Goal: Task Accomplishment & Management: Use online tool/utility

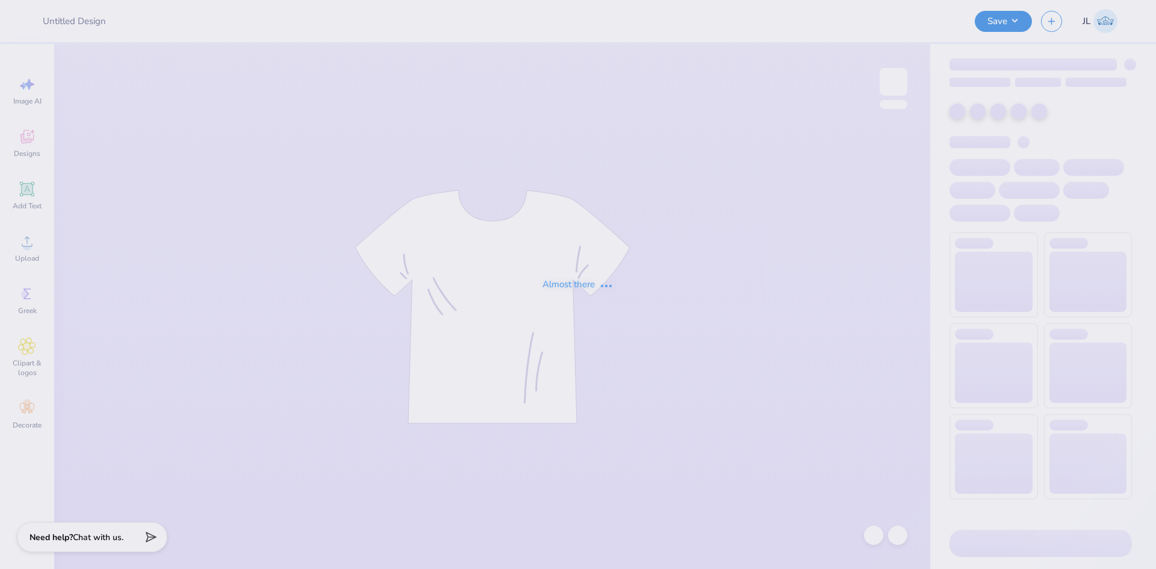
type input "Homecoming Crews"
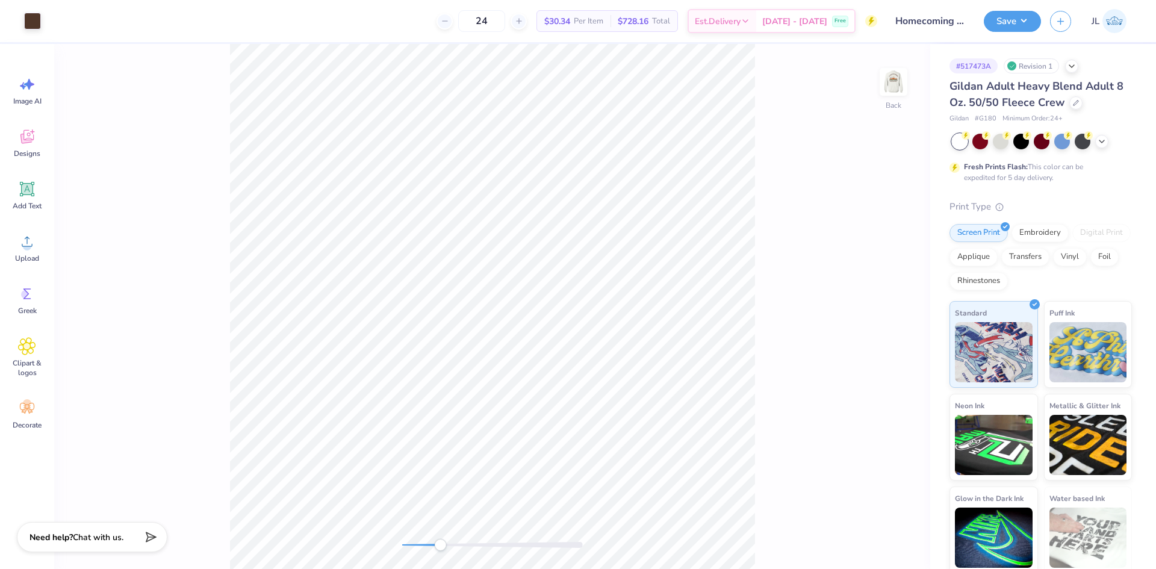
drag, startPoint x: 399, startPoint y: 545, endPoint x: 430, endPoint y: 542, distance: 30.8
click at [436, 541] on div "Accessibility label" at bounding box center [440, 545] width 12 height 12
click at [422, 547] on div "Accessibility label" at bounding box center [422, 545] width 12 height 12
click at [375, 537] on div "Back W 3.50 3.50 " H 3.04 3.04 " Y 3.00 3.00 " Center Middle Top Bottom" at bounding box center [492, 306] width 876 height 525
click at [879, 90] on img at bounding box center [893, 82] width 48 height 48
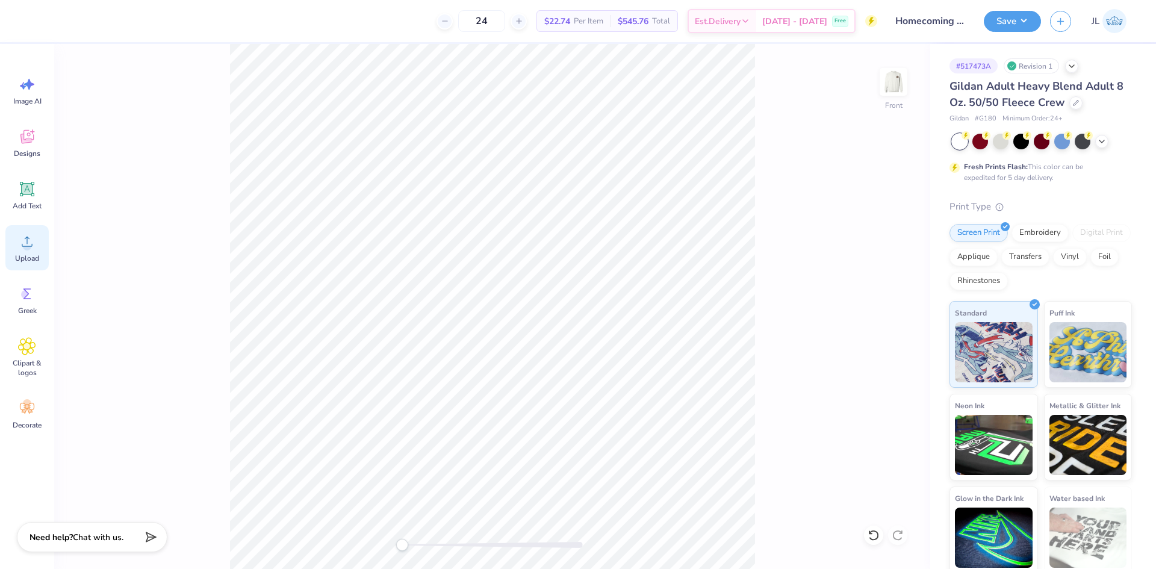
click at [28, 238] on icon at bounding box center [27, 241] width 18 height 18
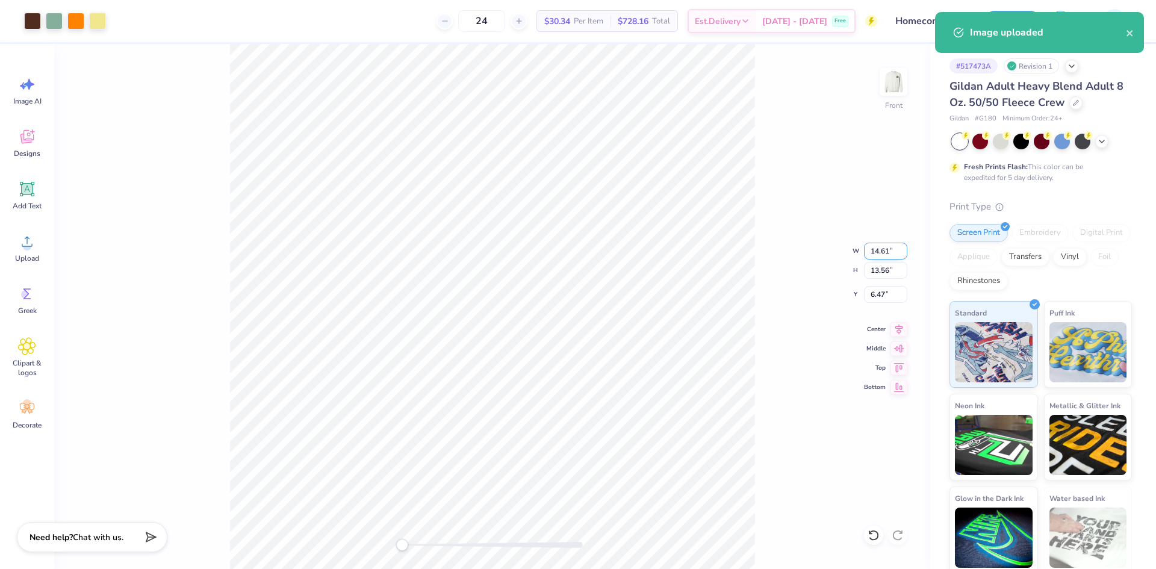
click at [875, 247] on input "14.61" at bounding box center [885, 251] width 43 height 17
type input "3.00"
type input "2.78"
type input "11.86"
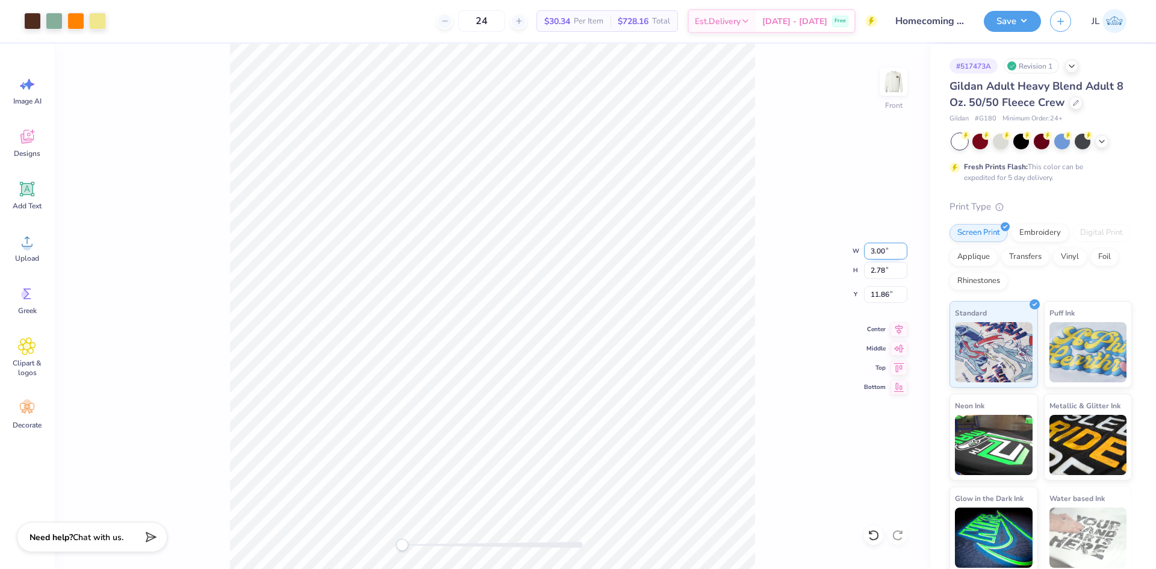
click at [876, 255] on input "3.00" at bounding box center [885, 251] width 43 height 17
type input "12.00"
type input "11.14"
click at [876, 294] on input "7.68" at bounding box center [885, 294] width 43 height 17
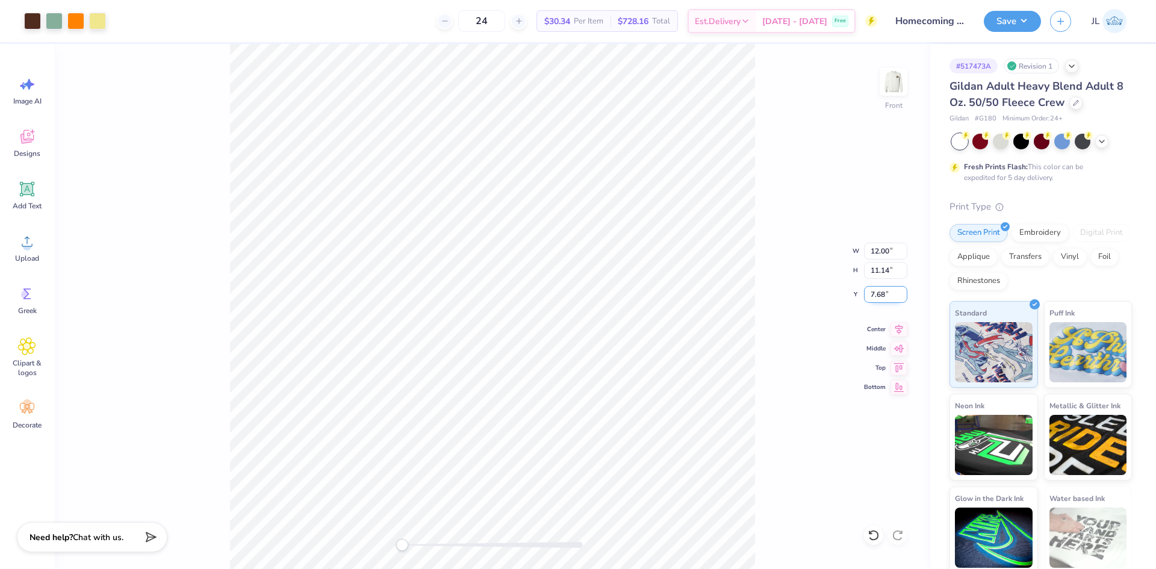
click at [876, 294] on input "7.68" at bounding box center [885, 294] width 43 height 17
type input "3"
click at [895, 87] on img at bounding box center [893, 82] width 48 height 48
click at [893, 84] on img at bounding box center [893, 82] width 48 height 48
type input "3.51"
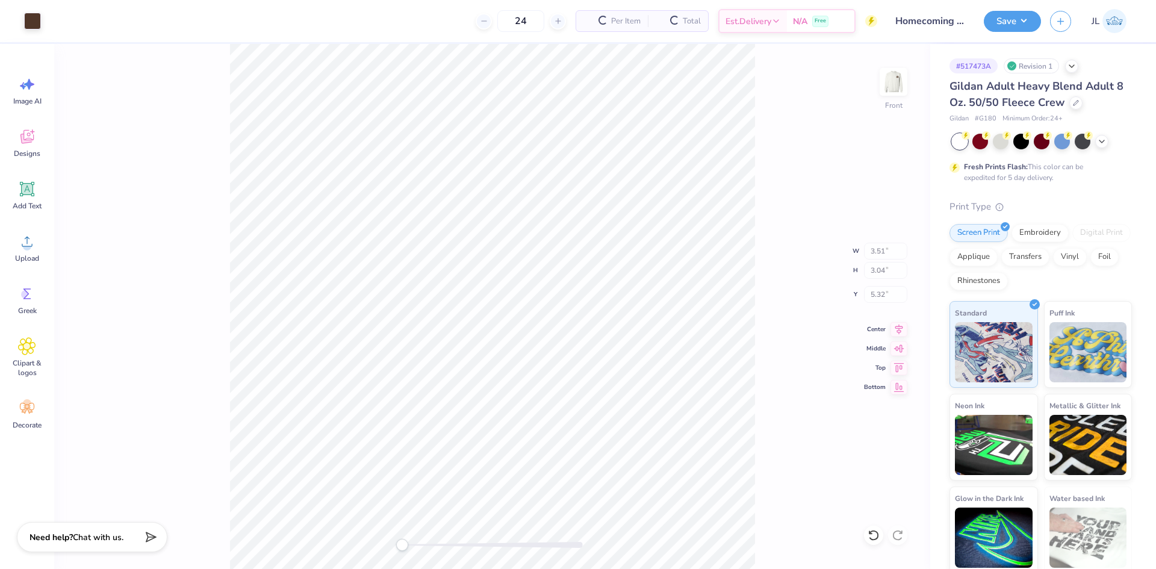
type input "5.32"
type input "12.00"
type input "11.14"
type input "3.00"
click at [380, 519] on div "Front W 12.00 12.00 " H 11.14 11.14 " Y 3.00 3.00 " Center Middle Top Bottom" at bounding box center [492, 306] width 876 height 525
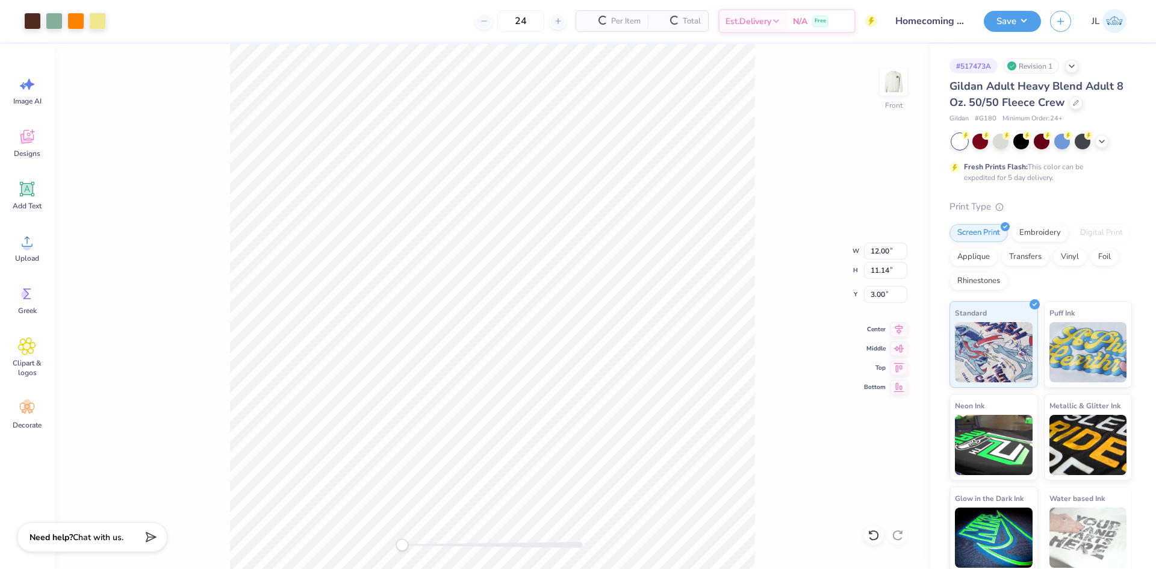
click at [350, 535] on div "Front W 12.00 12.00 " H 11.14 11.14 " Y 3.00 3.00 " Center Middle Top Bottom" at bounding box center [492, 306] width 876 height 525
click at [339, 540] on div "Front" at bounding box center [492, 306] width 876 height 525
click at [903, 75] on img at bounding box center [893, 82] width 48 height 48
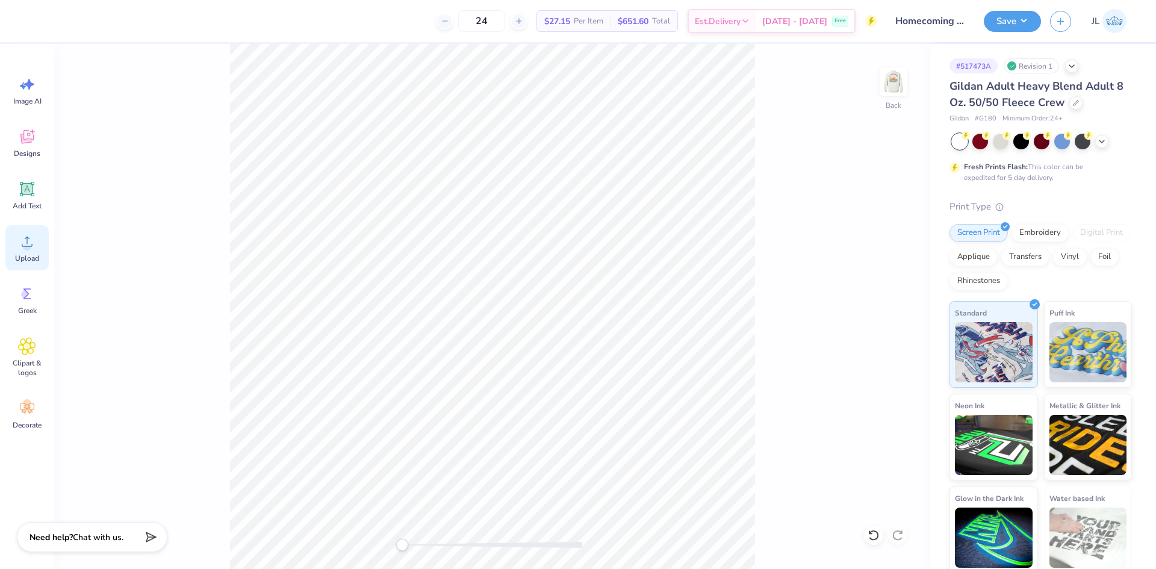
click at [34, 245] on icon at bounding box center [27, 241] width 18 height 18
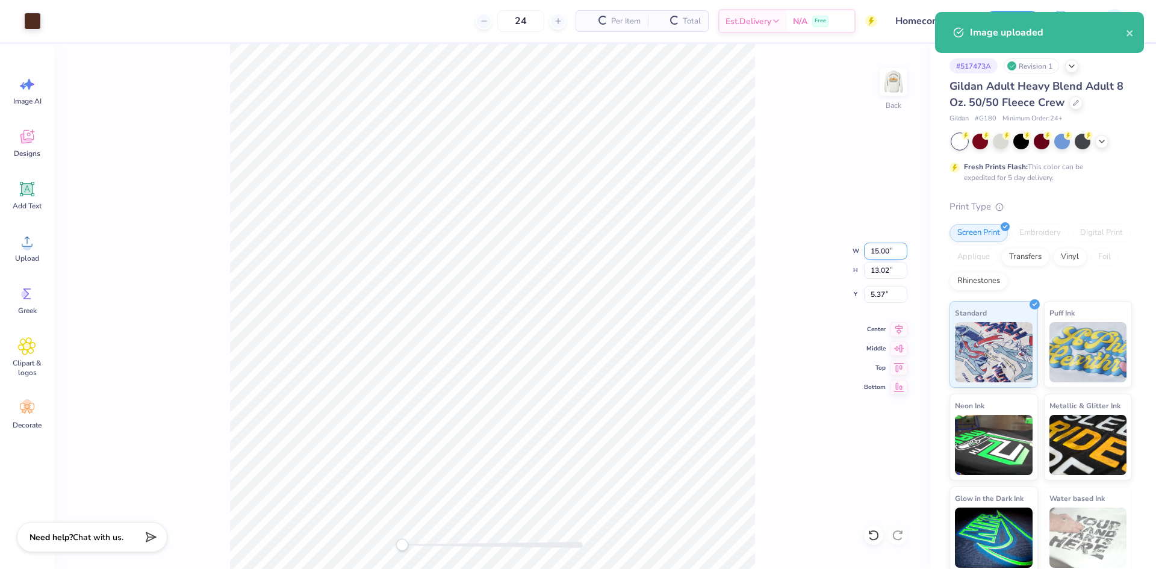
click at [872, 250] on input "15.00" at bounding box center [885, 251] width 43 height 17
type input "3.50"
type input "3.04"
type input "10.36"
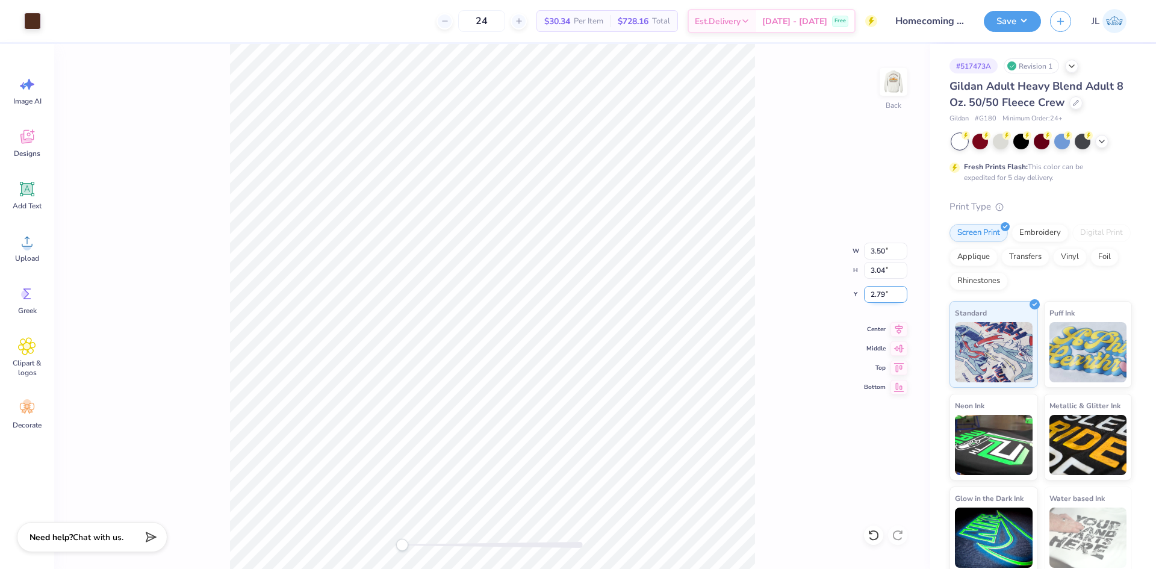
click at [873, 296] on input "2.79" at bounding box center [885, 294] width 43 height 17
type input "3"
click at [803, 268] on div "Back W 3.50 3.50 " H 3.04 3.04 " Y 3 3 " Center Middle Top Bottom" at bounding box center [492, 306] width 876 height 525
click at [888, 87] on img at bounding box center [893, 82] width 48 height 48
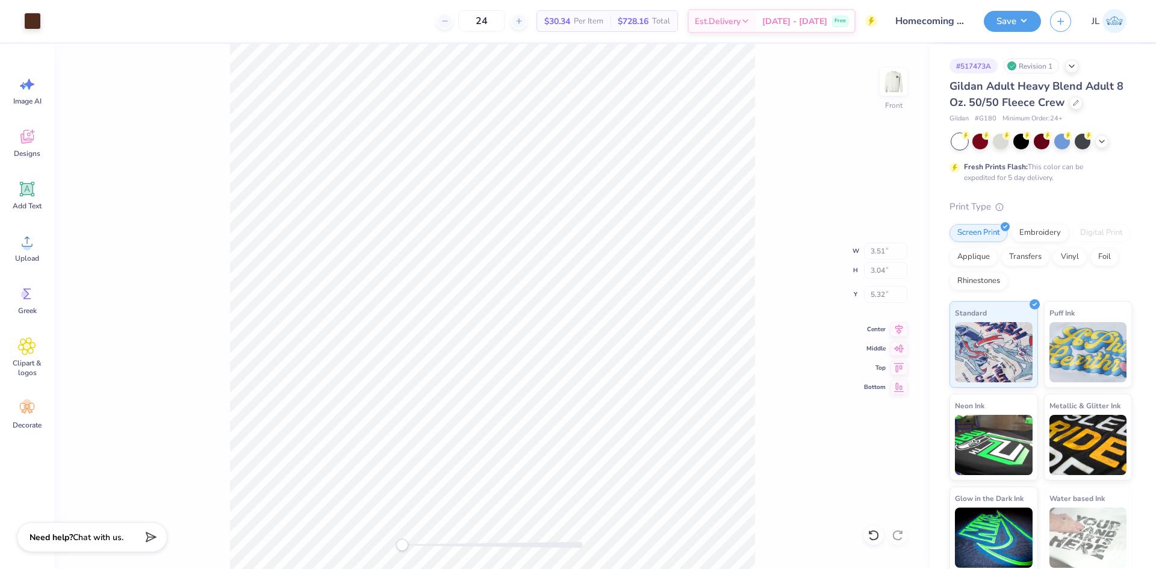
type input "3.51"
type input "5.32"
click at [767, 166] on div "Front W 3.51 3.51 " H 3.04 3.04 " Y 5.32 5.32 " Center Middle Top Bottom" at bounding box center [492, 306] width 876 height 525
click at [899, 88] on img at bounding box center [893, 82] width 48 height 48
click at [774, 127] on div "Back" at bounding box center [492, 306] width 876 height 525
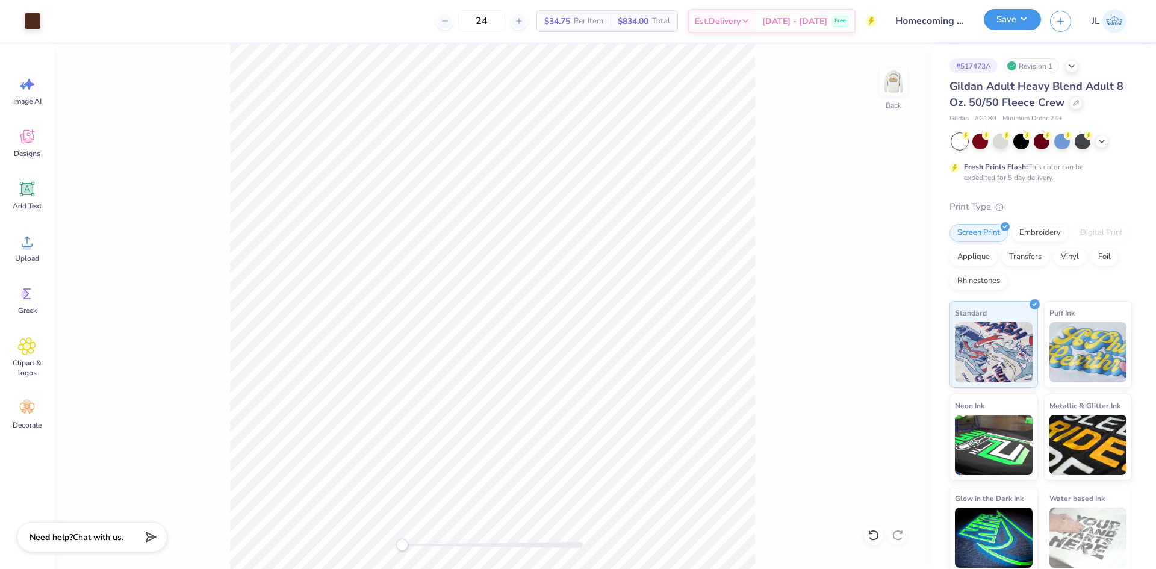
click at [1013, 22] on button "Save" at bounding box center [1011, 19] width 57 height 21
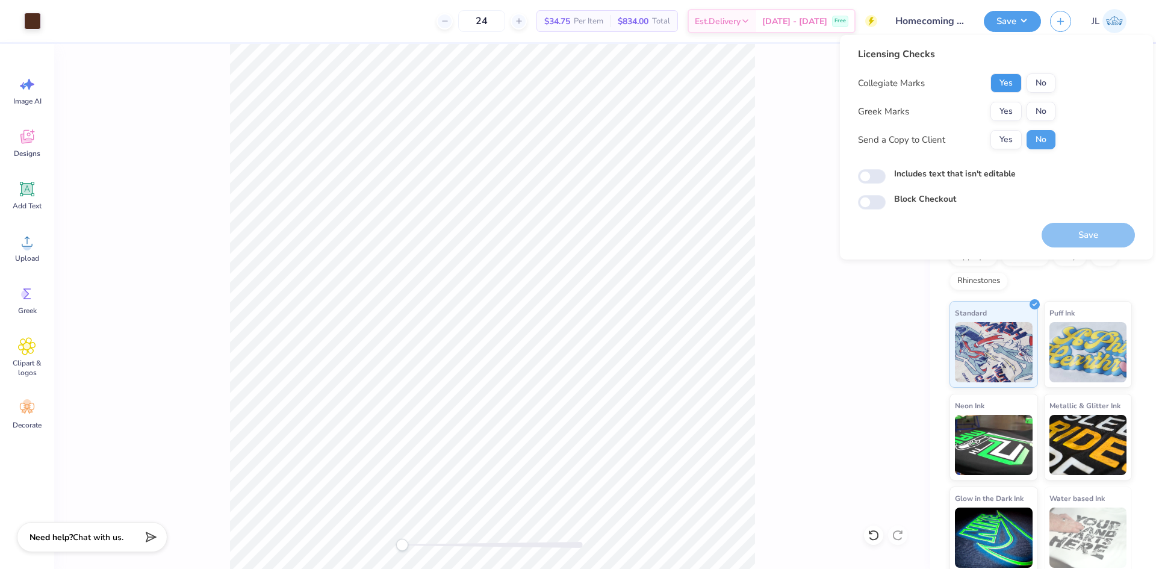
click at [1003, 84] on button "Yes" at bounding box center [1005, 82] width 31 height 19
click at [1004, 109] on button "Yes" at bounding box center [1005, 111] width 31 height 19
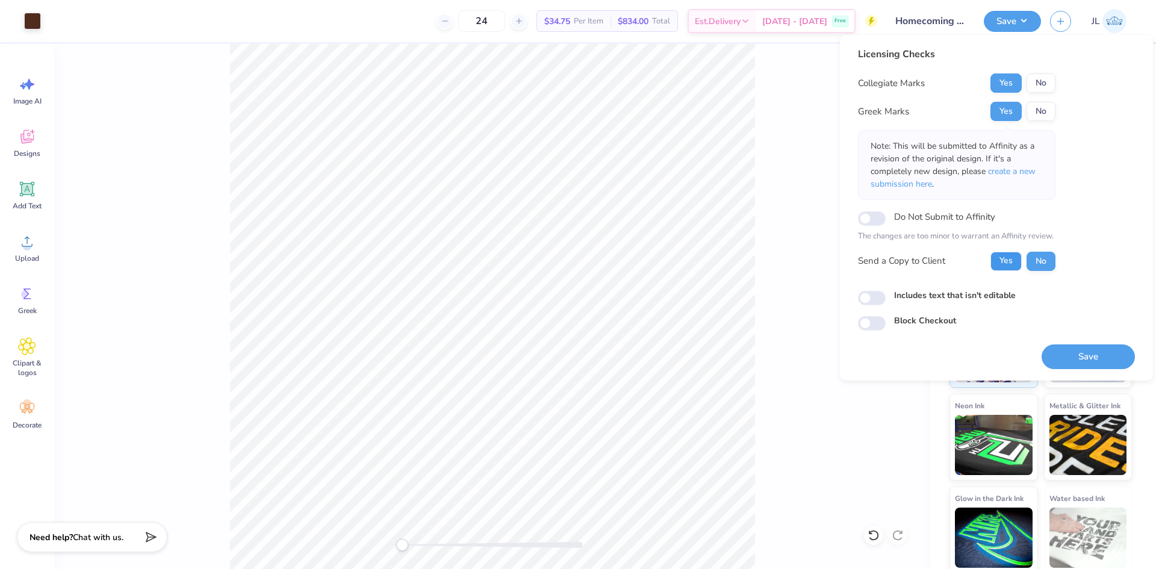
click at [1008, 258] on button "Yes" at bounding box center [1005, 261] width 31 height 19
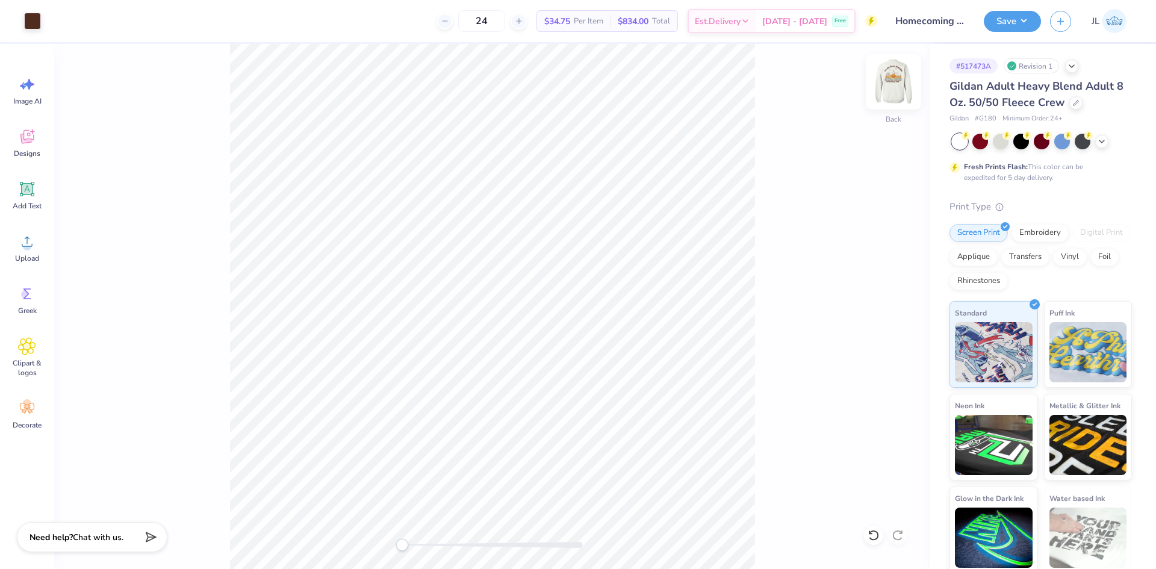
click at [902, 77] on img at bounding box center [893, 82] width 48 height 48
click at [891, 88] on img at bounding box center [893, 82] width 48 height 48
click at [1017, 28] on button "Save" at bounding box center [1011, 19] width 57 height 21
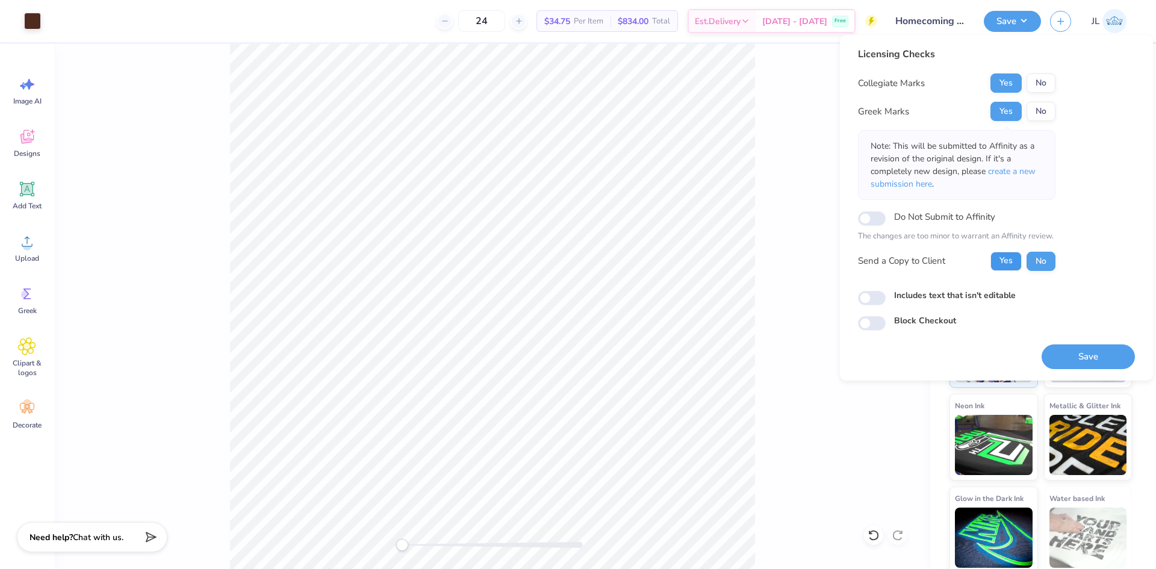
click at [1000, 260] on button "Yes" at bounding box center [1005, 261] width 31 height 19
click at [1073, 359] on button "Save" at bounding box center [1087, 356] width 93 height 25
